Goal: Find specific page/section: Find specific page/section

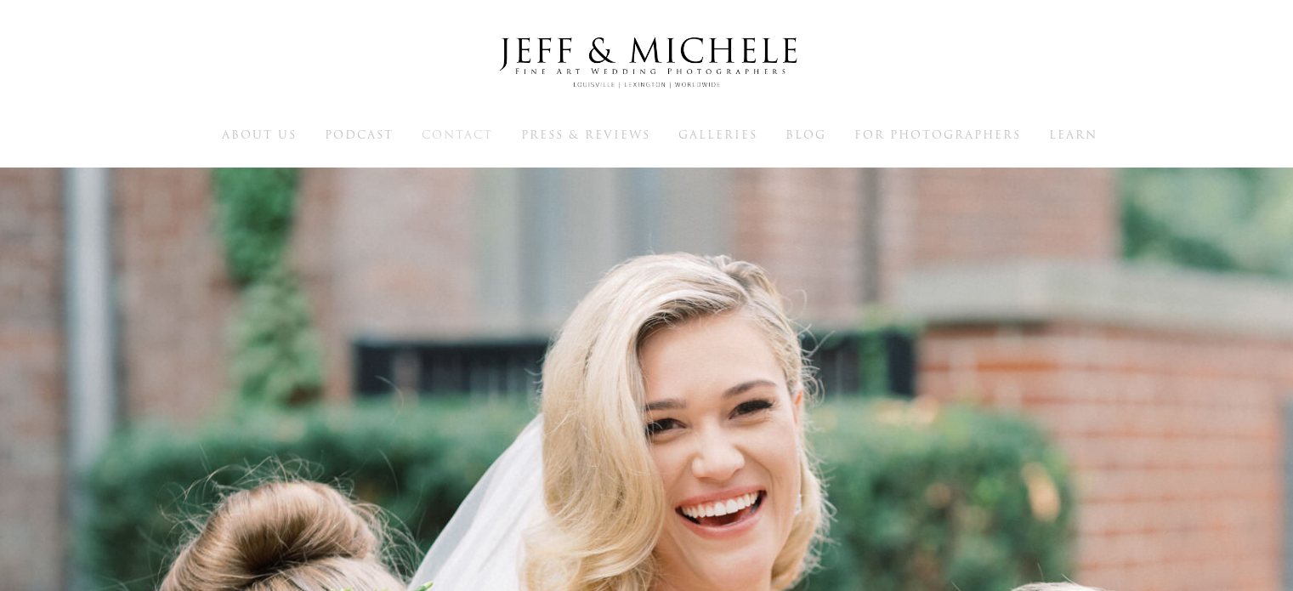
click at [452, 132] on span "Contact" at bounding box center [457, 135] width 71 height 16
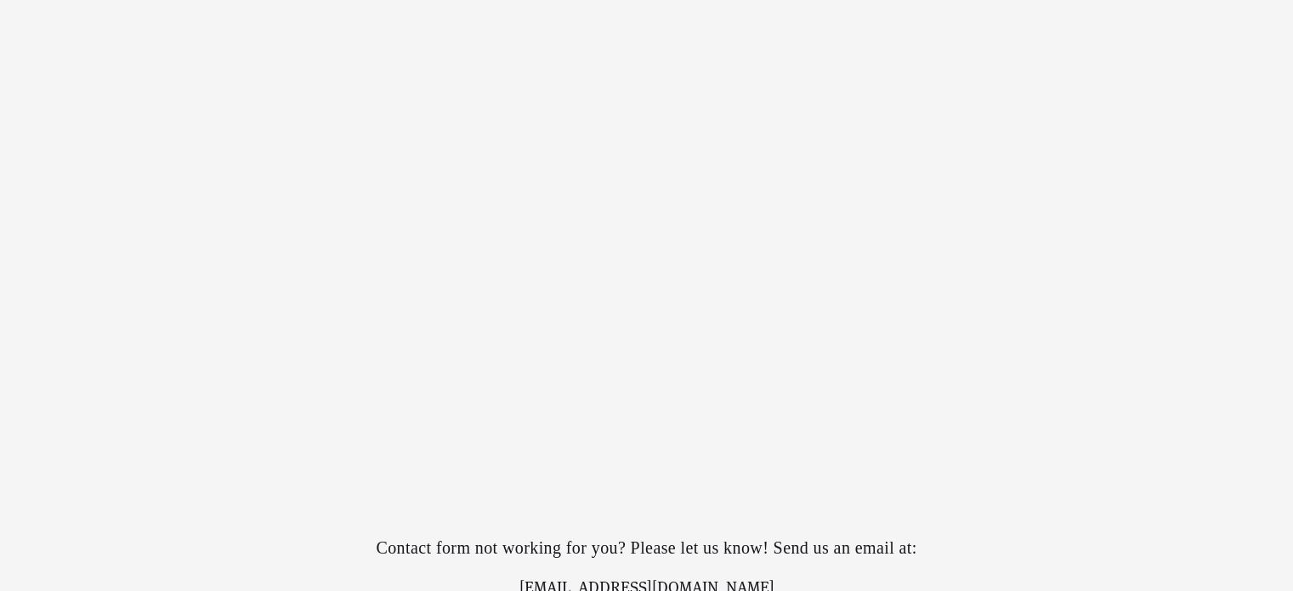
scroll to position [2806, 0]
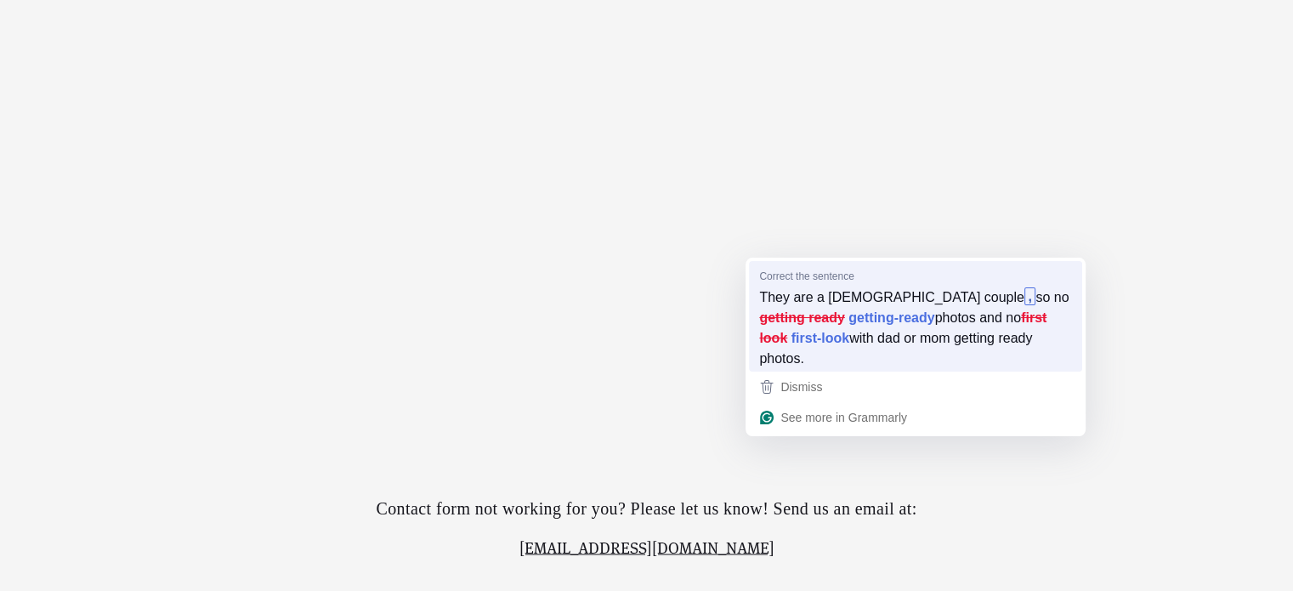
click at [849, 312] on strong "getting-ready" at bounding box center [892, 317] width 86 height 19
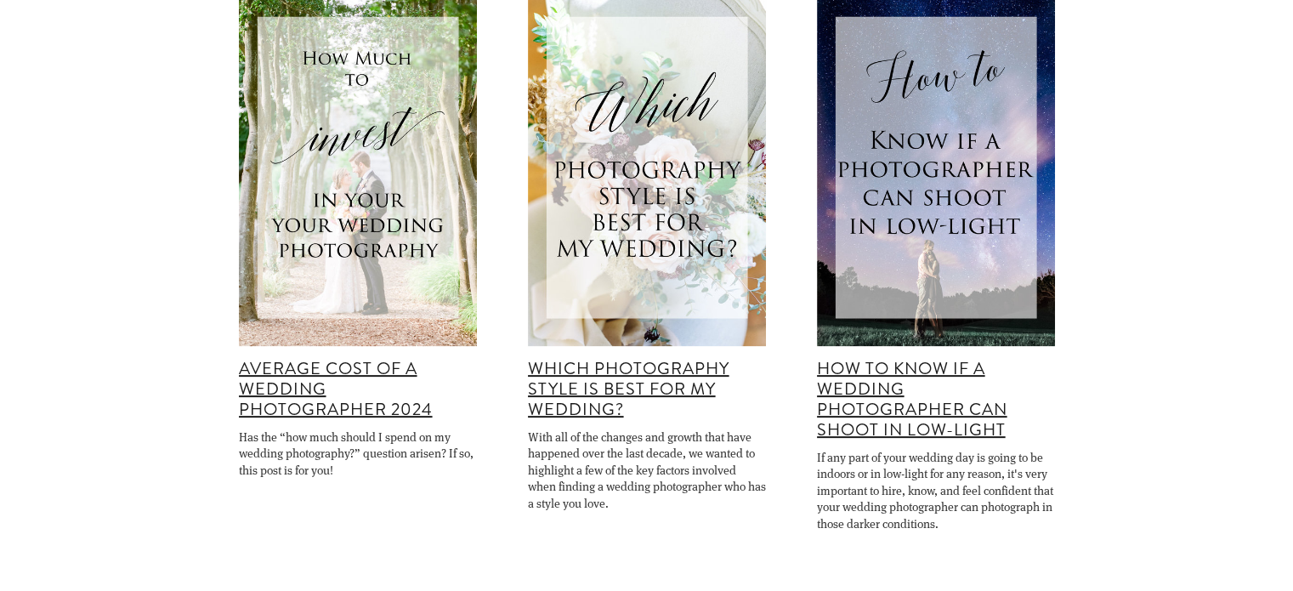
scroll to position [425, 0]
click at [327, 392] on div "Average Cost of a Wedding Photographer 2024" at bounding box center [358, 389] width 238 height 61
click at [320, 395] on link "Average Cost of a Wedding Photographer 2024" at bounding box center [336, 388] width 194 height 65
